Goal: Answer question/provide support: Share knowledge or assist other users

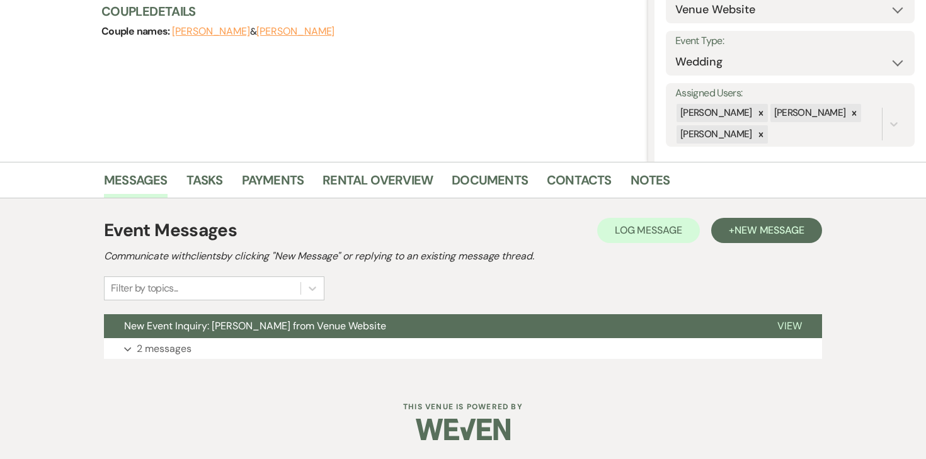
click at [184, 365] on div "Event Messages Log Log Message + New Message Communicate with clients by clicki…" at bounding box center [463, 288] width 718 height 154
click at [183, 353] on p "2 messages" at bounding box center [164, 349] width 55 height 16
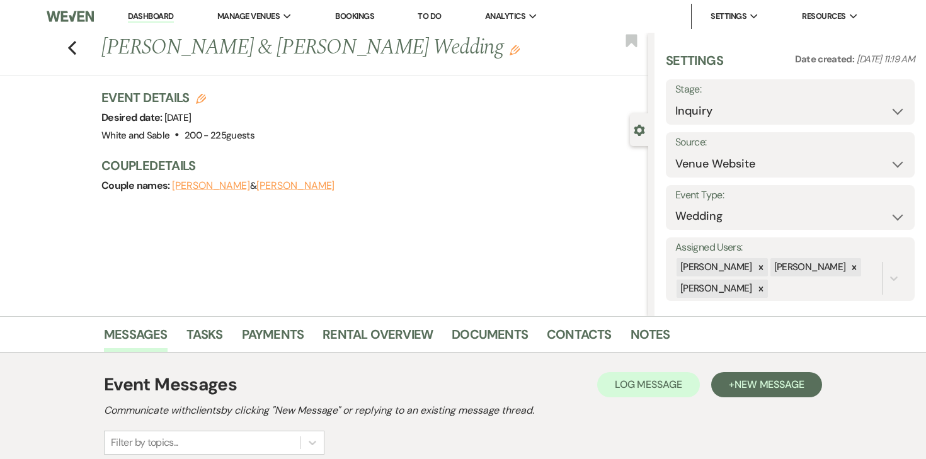
click at [192, 16] on ul "Dashboard Manage Venues Expand White and Sable Bookings To Do Analytics Expand …" at bounding box center [492, 16] width 773 height 25
click at [152, 18] on link "Dashboard" at bounding box center [150, 17] width 45 height 12
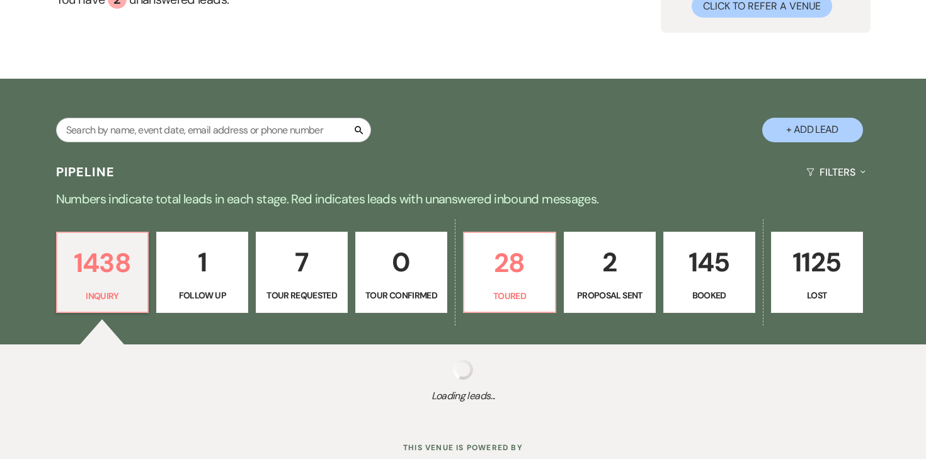
scroll to position [145, 0]
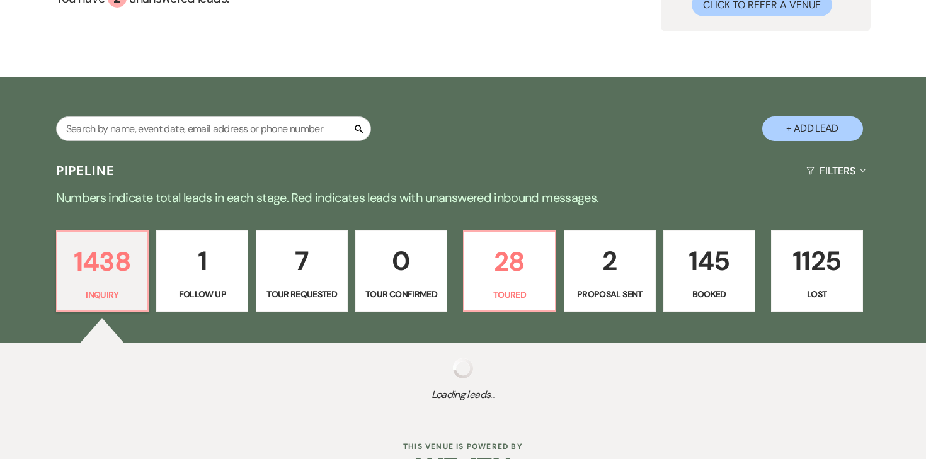
click at [707, 258] on p "145" at bounding box center [709, 261] width 76 height 42
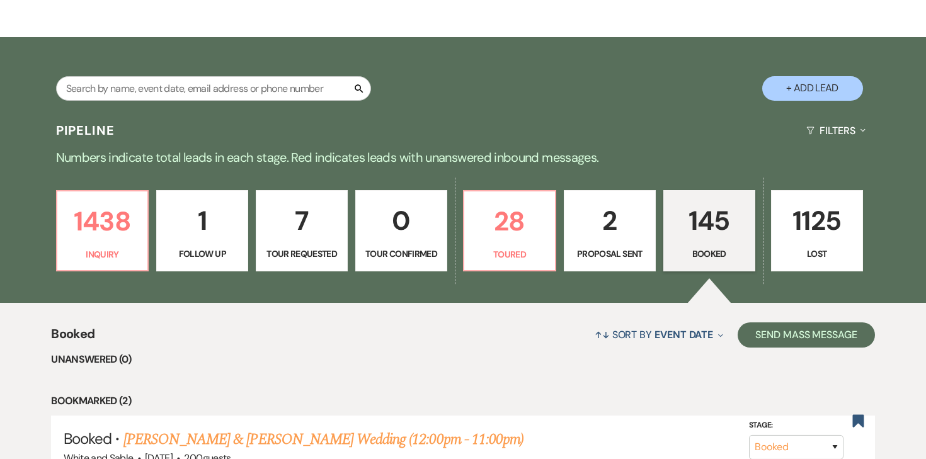
scroll to position [185, 0]
click at [302, 98] on input "text" at bounding box center [213, 88] width 315 height 25
type input "adna"
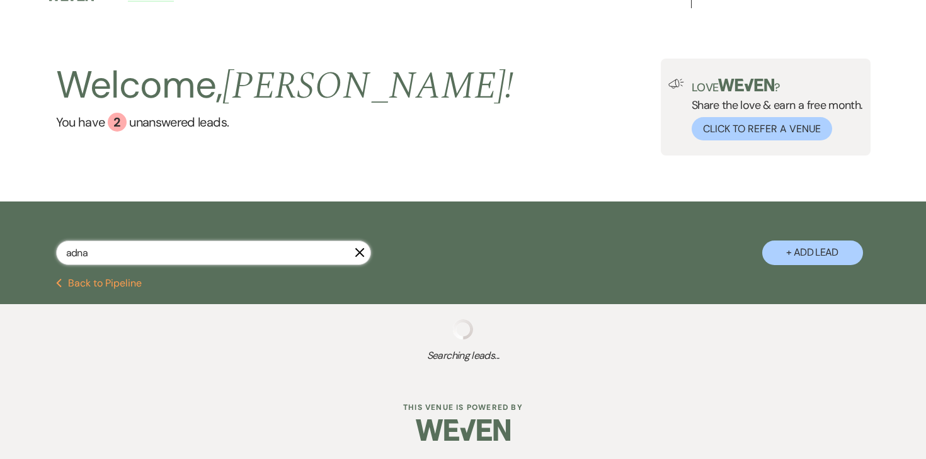
scroll to position [21, 0]
select select "8"
select select "10"
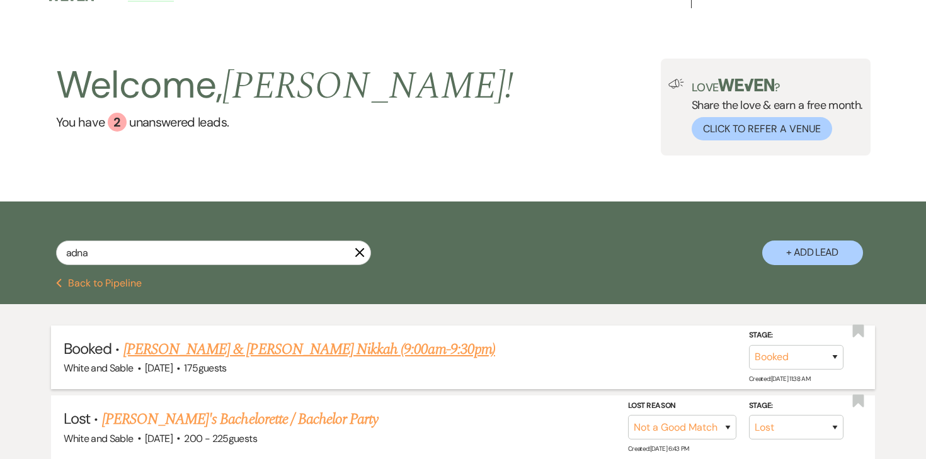
click at [222, 351] on link "[PERSON_NAME] & [PERSON_NAME] Nikkah (9:00am-9:30pm)" at bounding box center [309, 349] width 372 height 23
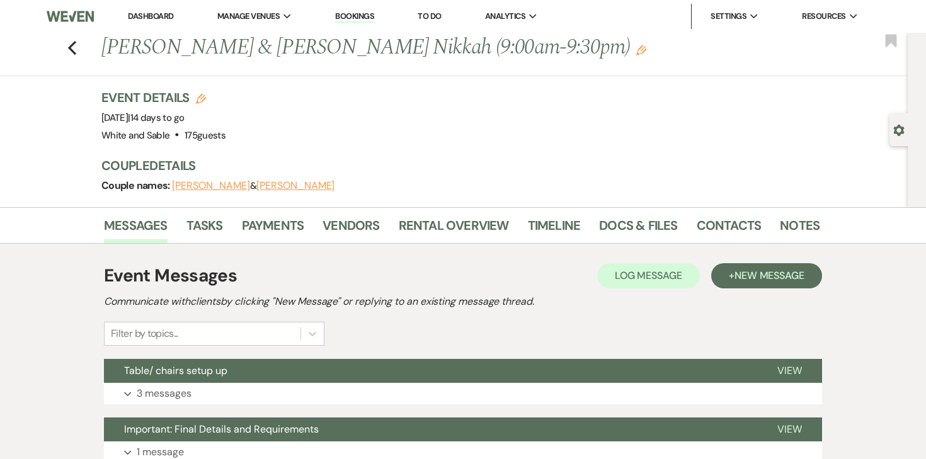
scroll to position [66, 0]
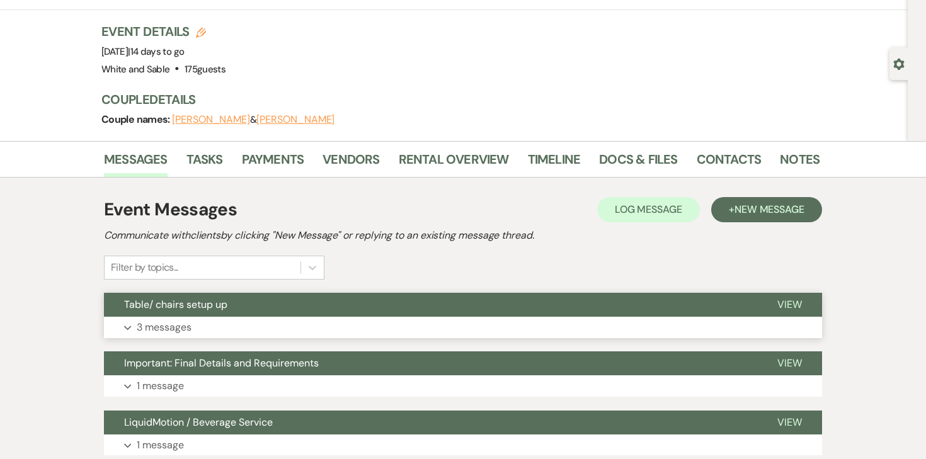
click at [176, 325] on p "3 messages" at bounding box center [164, 327] width 55 height 16
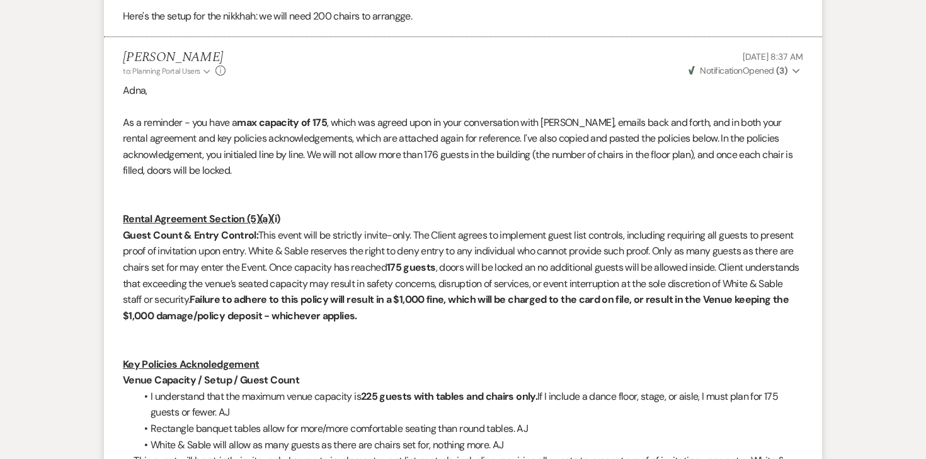
scroll to position [704, 0]
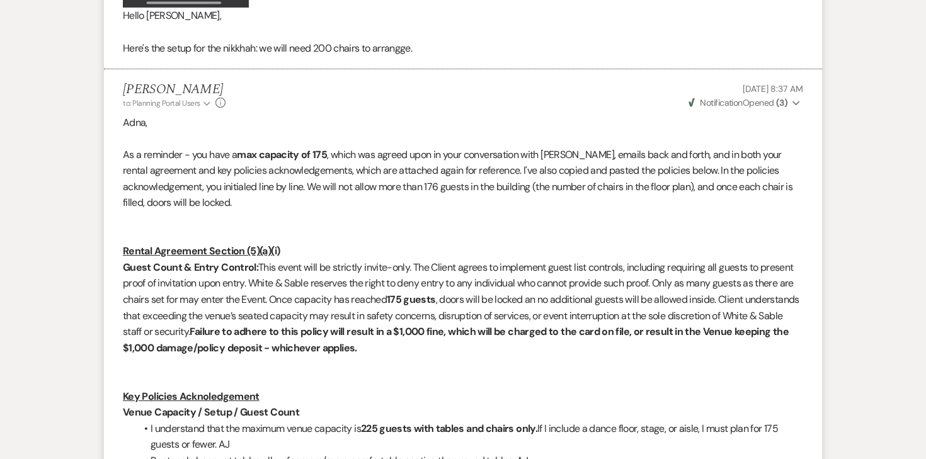
click at [783, 104] on strong "( 3 )" at bounding box center [781, 102] width 11 height 11
click at [637, 117] on p "Adna," at bounding box center [463, 123] width 680 height 16
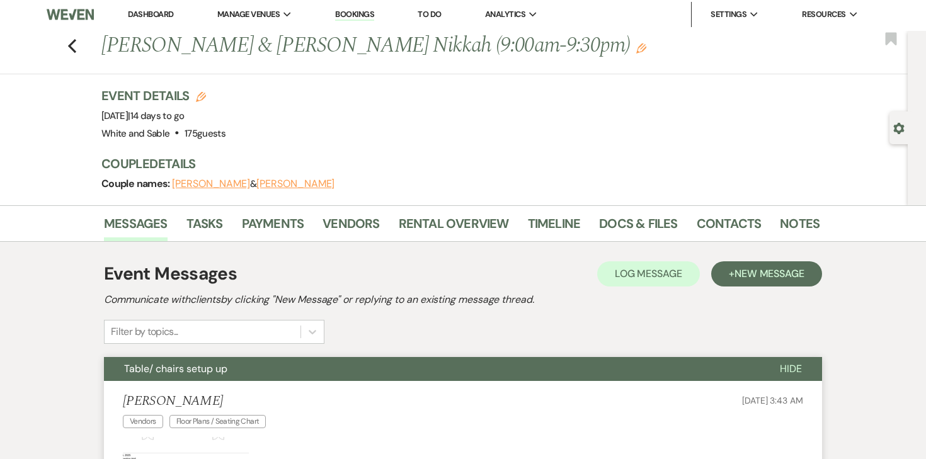
scroll to position [0, 0]
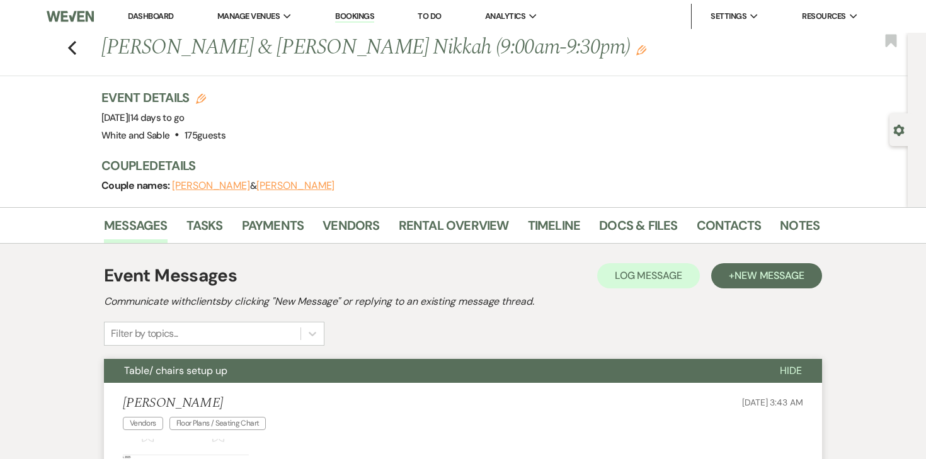
click at [166, 18] on link "Dashboard" at bounding box center [150, 16] width 45 height 11
